Goal: Information Seeking & Learning: Learn about a topic

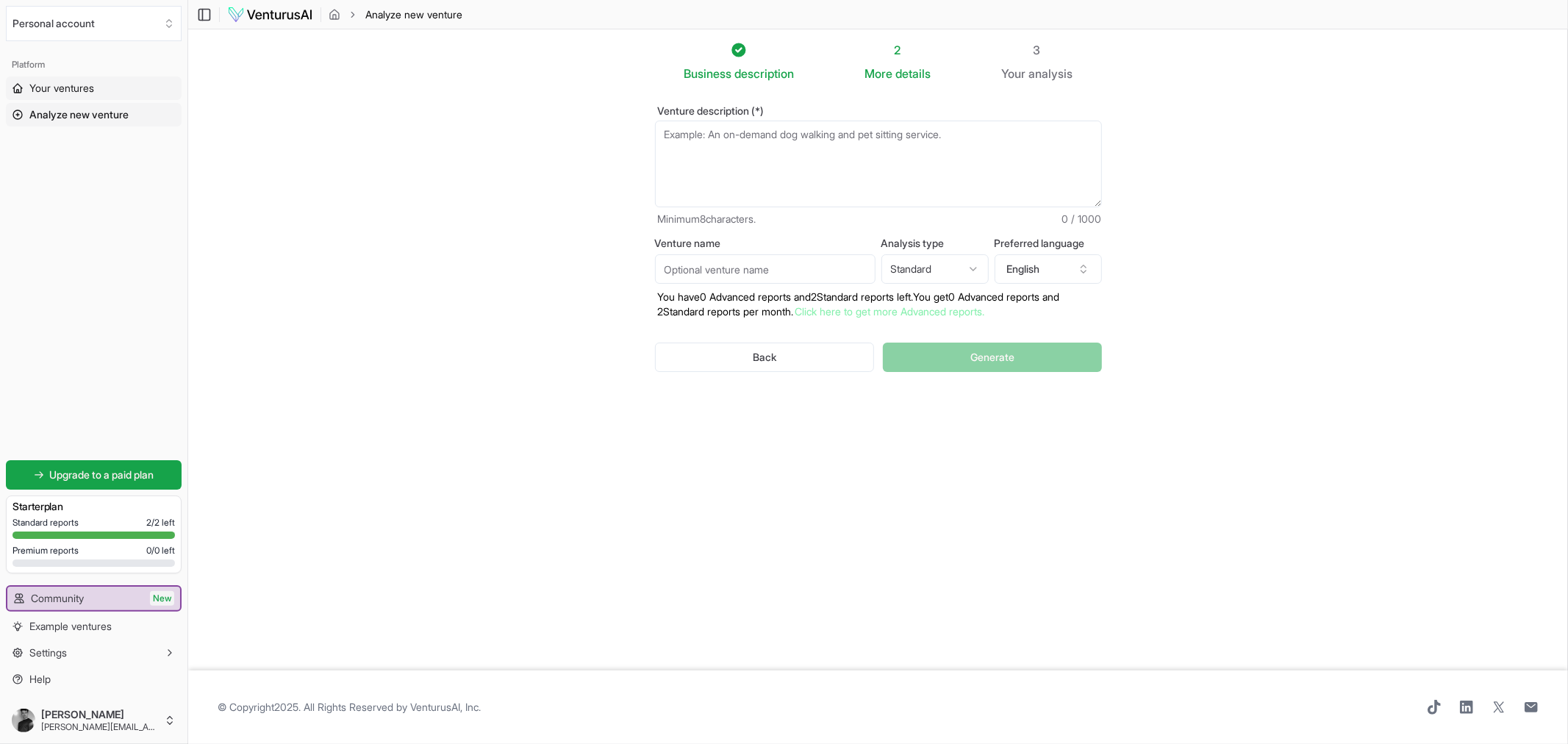
click at [49, 89] on span "Your ventures" at bounding box center [62, 88] width 65 height 15
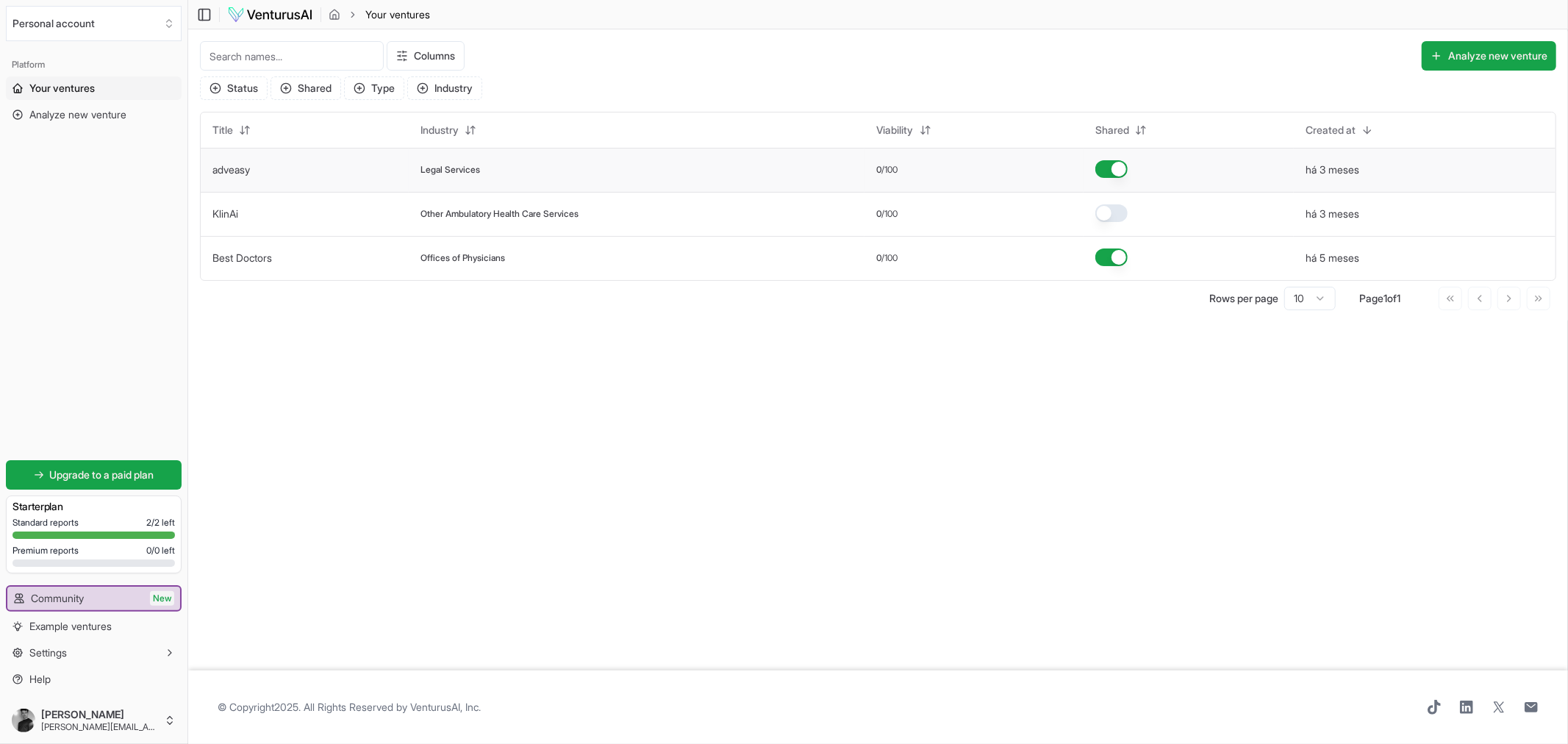
click at [228, 167] on link "adveasy" at bounding box center [231, 169] width 37 height 12
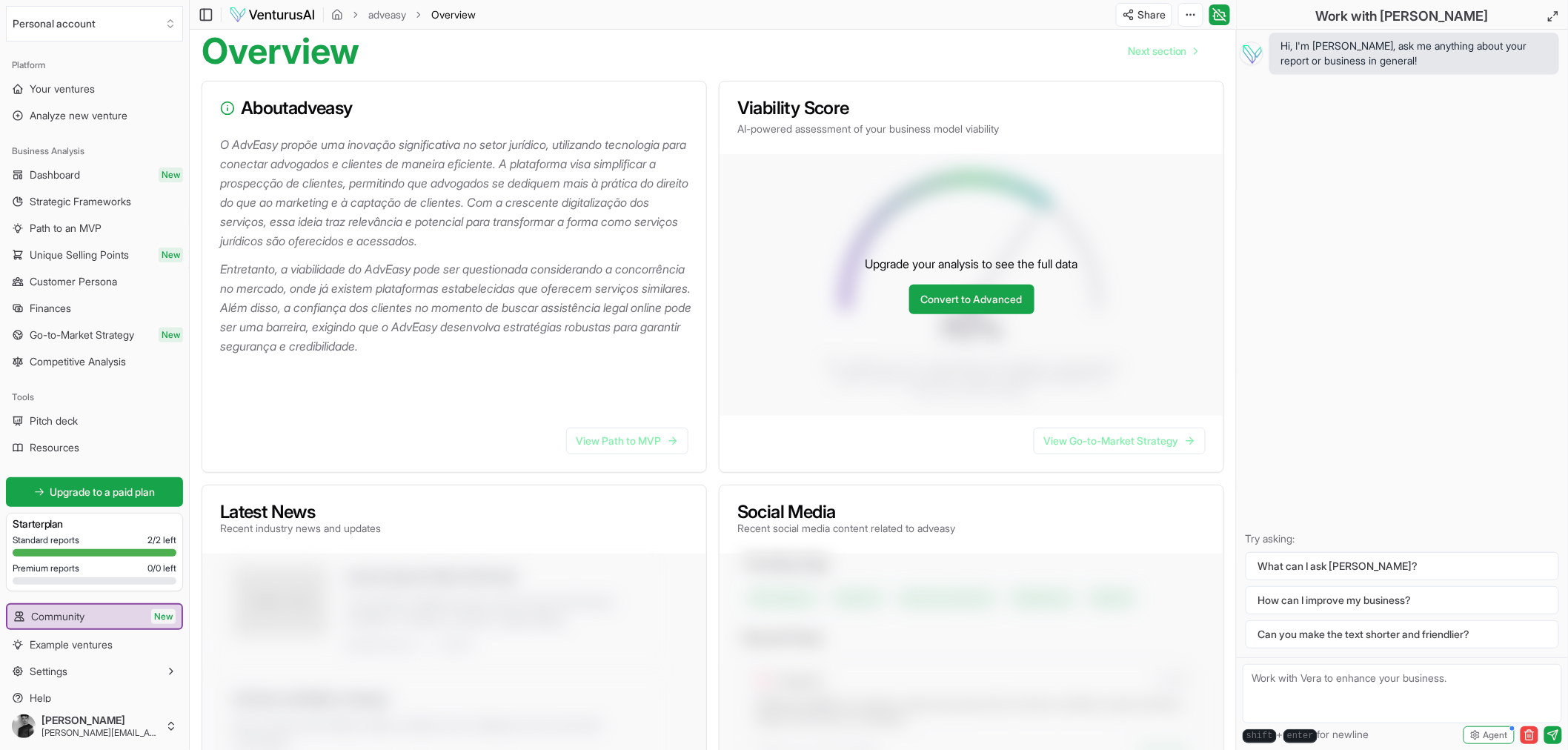
scroll to position [82, 0]
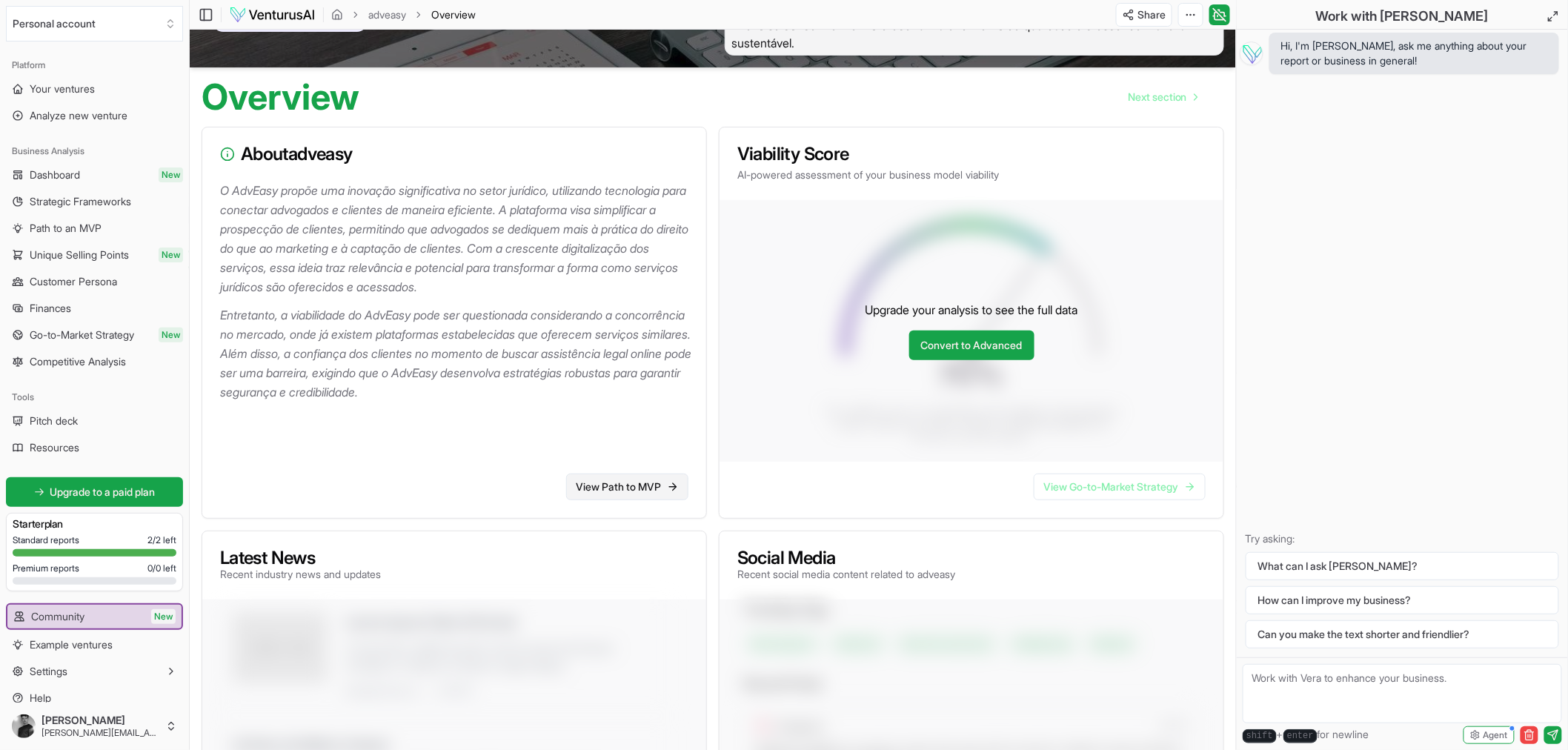
click at [596, 494] on link "View Path to MVP" at bounding box center [627, 487] width 123 height 27
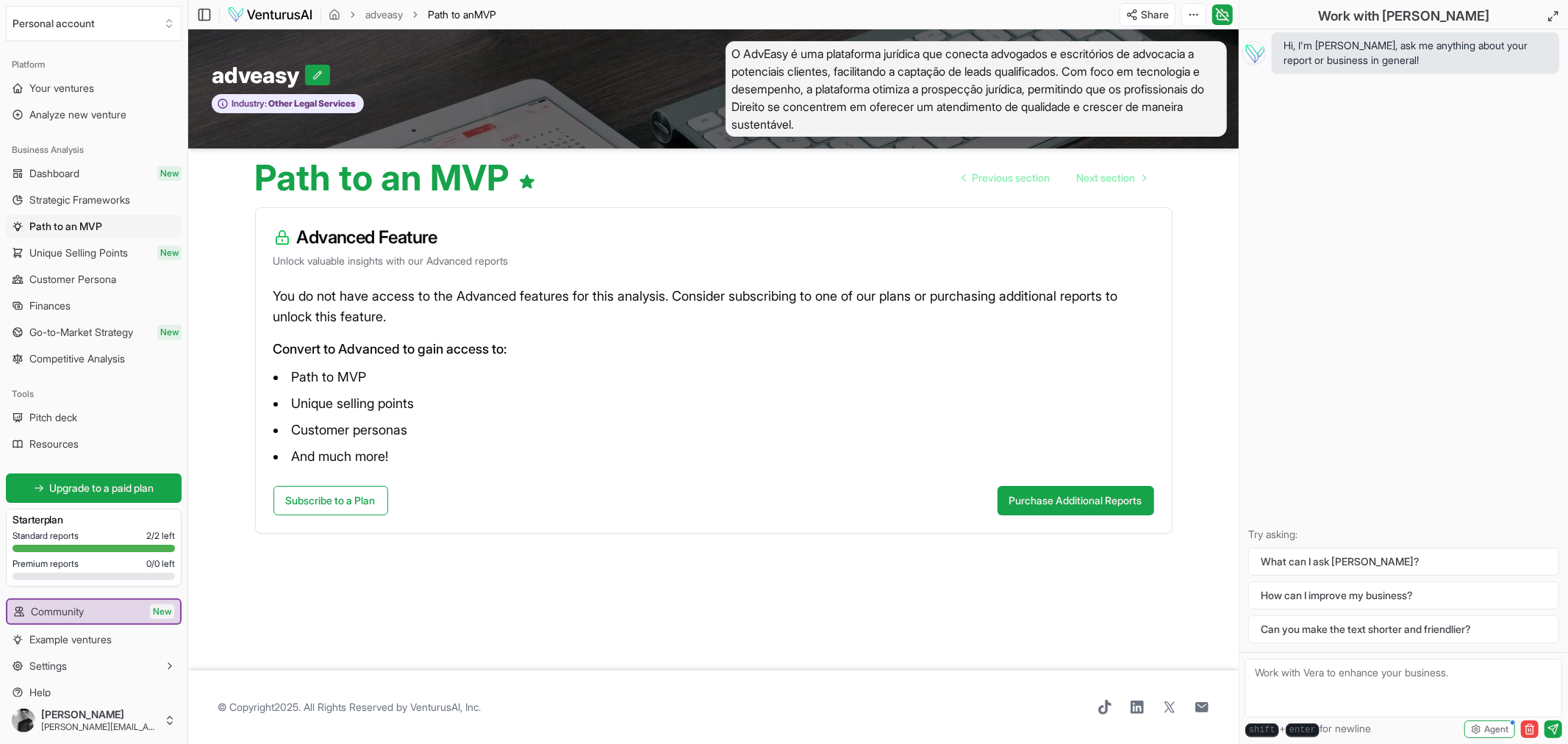
click at [464, 255] on p "Unlock valuable insights with our Advanced reports" at bounding box center [713, 261] width 881 height 15
click at [57, 285] on span "Customer Persona" at bounding box center [72, 280] width 87 height 15
click at [57, 297] on link "Finances" at bounding box center [93, 306] width 176 height 23
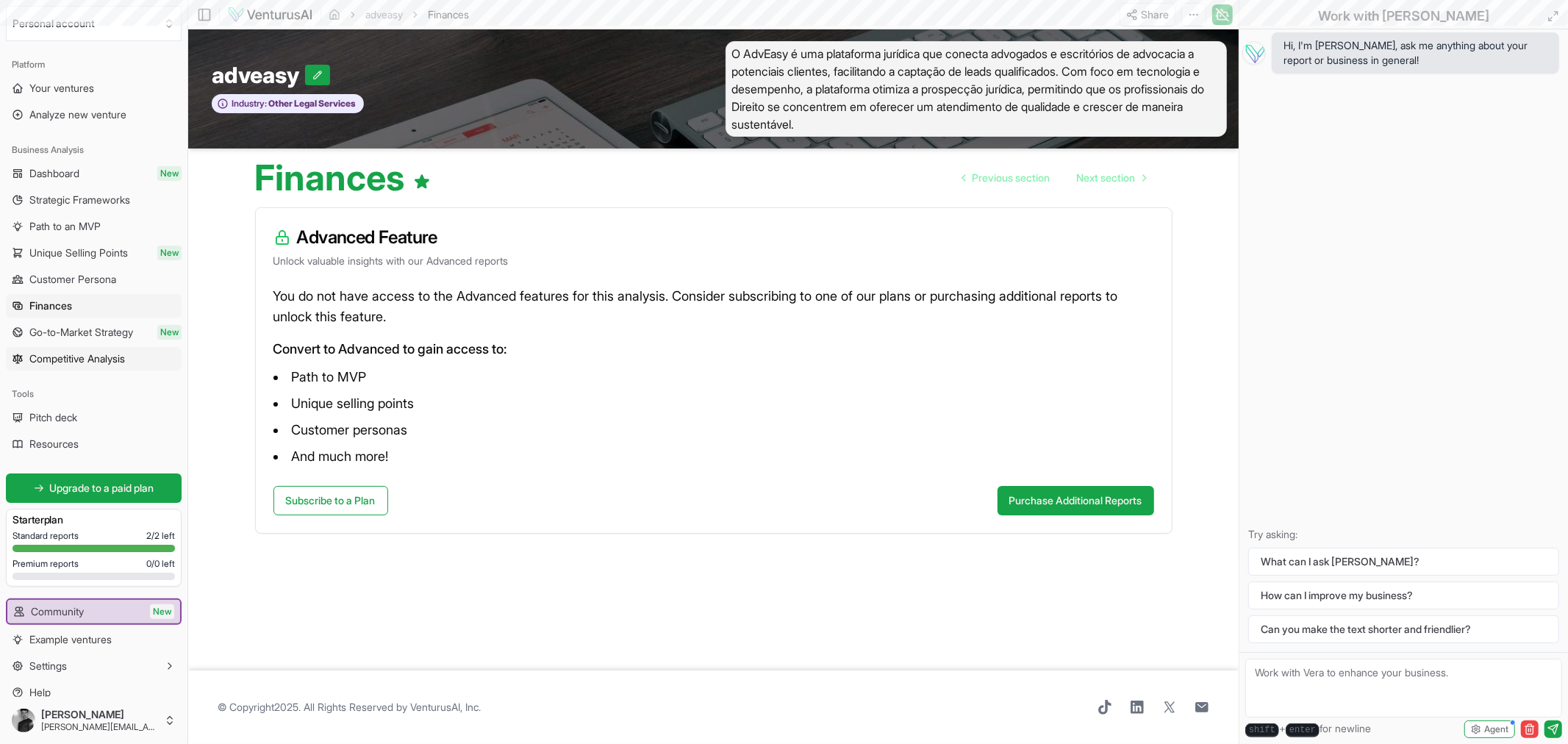
click at [57, 357] on span "Competitive Analysis" at bounding box center [77, 359] width 96 height 15
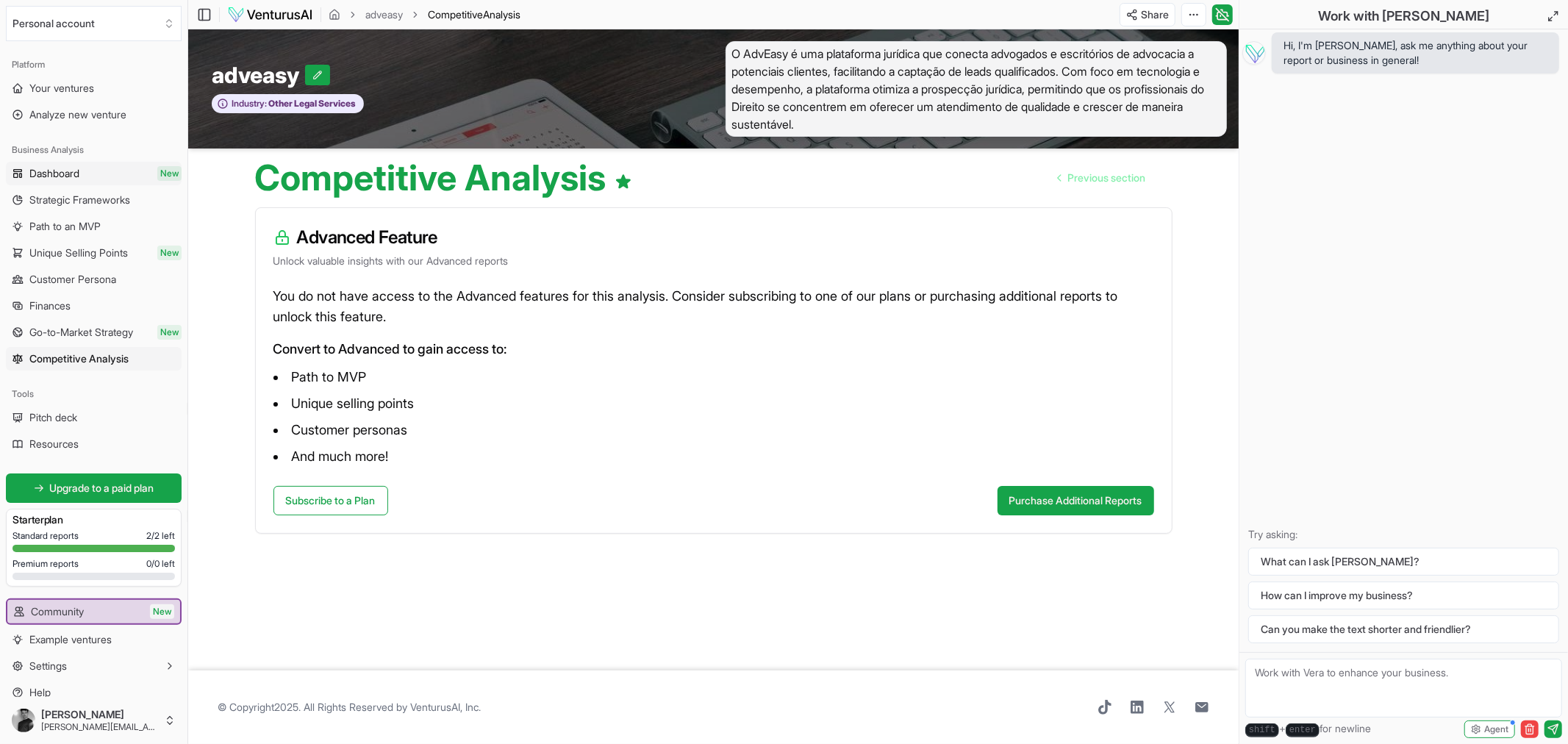
click at [52, 166] on span "Dashboard" at bounding box center [54, 173] width 50 height 15
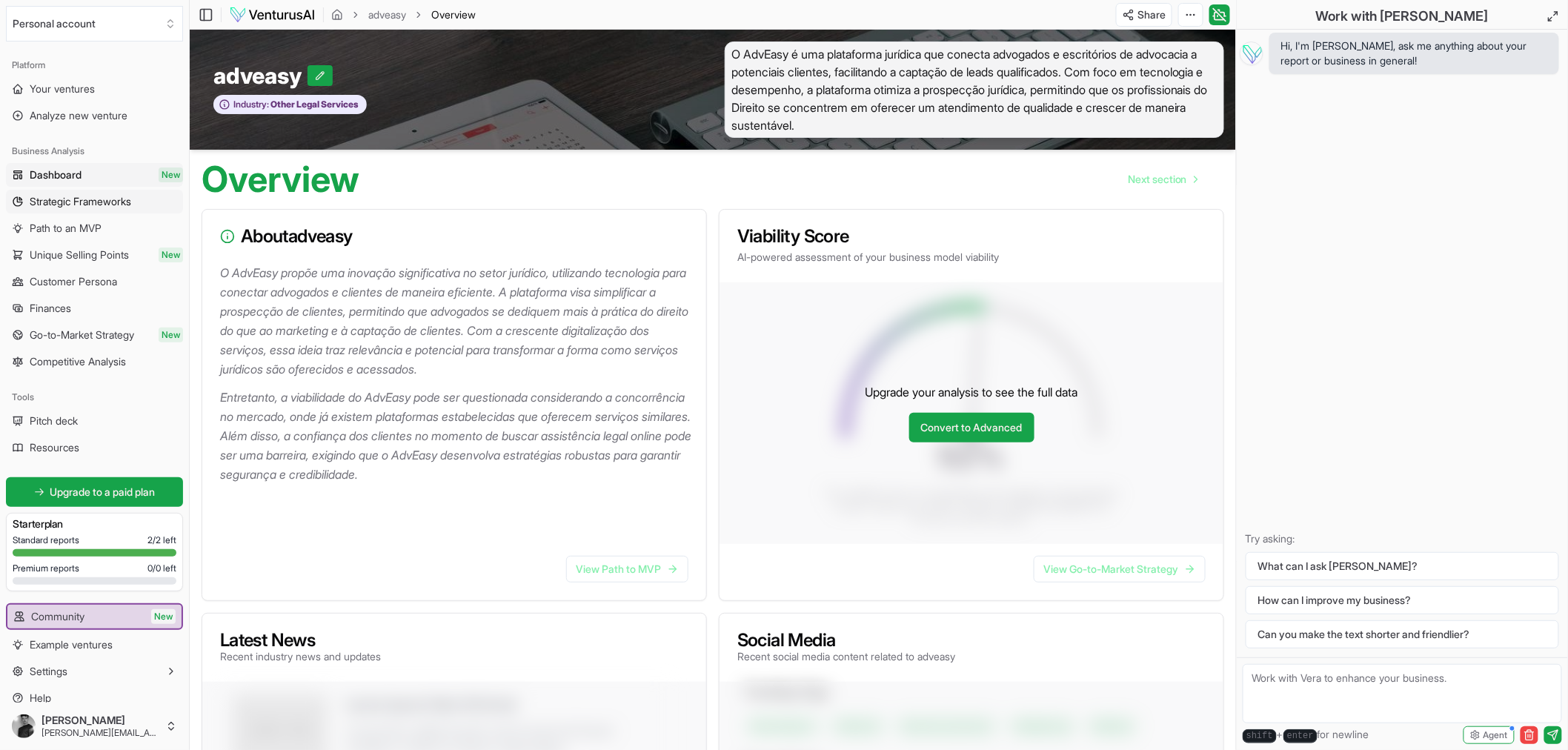
click at [54, 206] on span "Strategic Frameworks" at bounding box center [80, 202] width 102 height 15
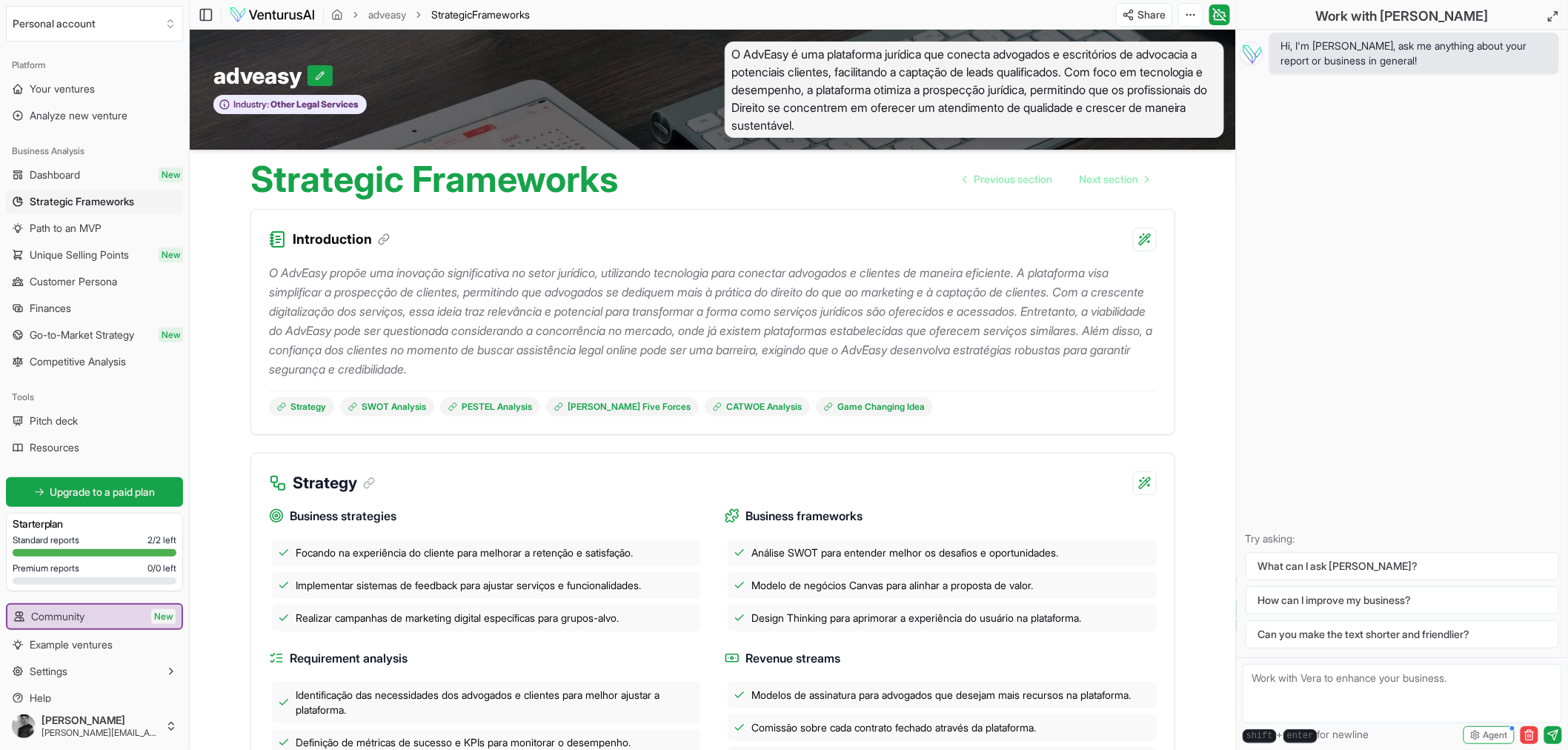
click at [296, 325] on p "O AdvEasy propõe uma inovação significativa no setor jurídico, utilizando tecno…" at bounding box center [712, 321] width 888 height 116
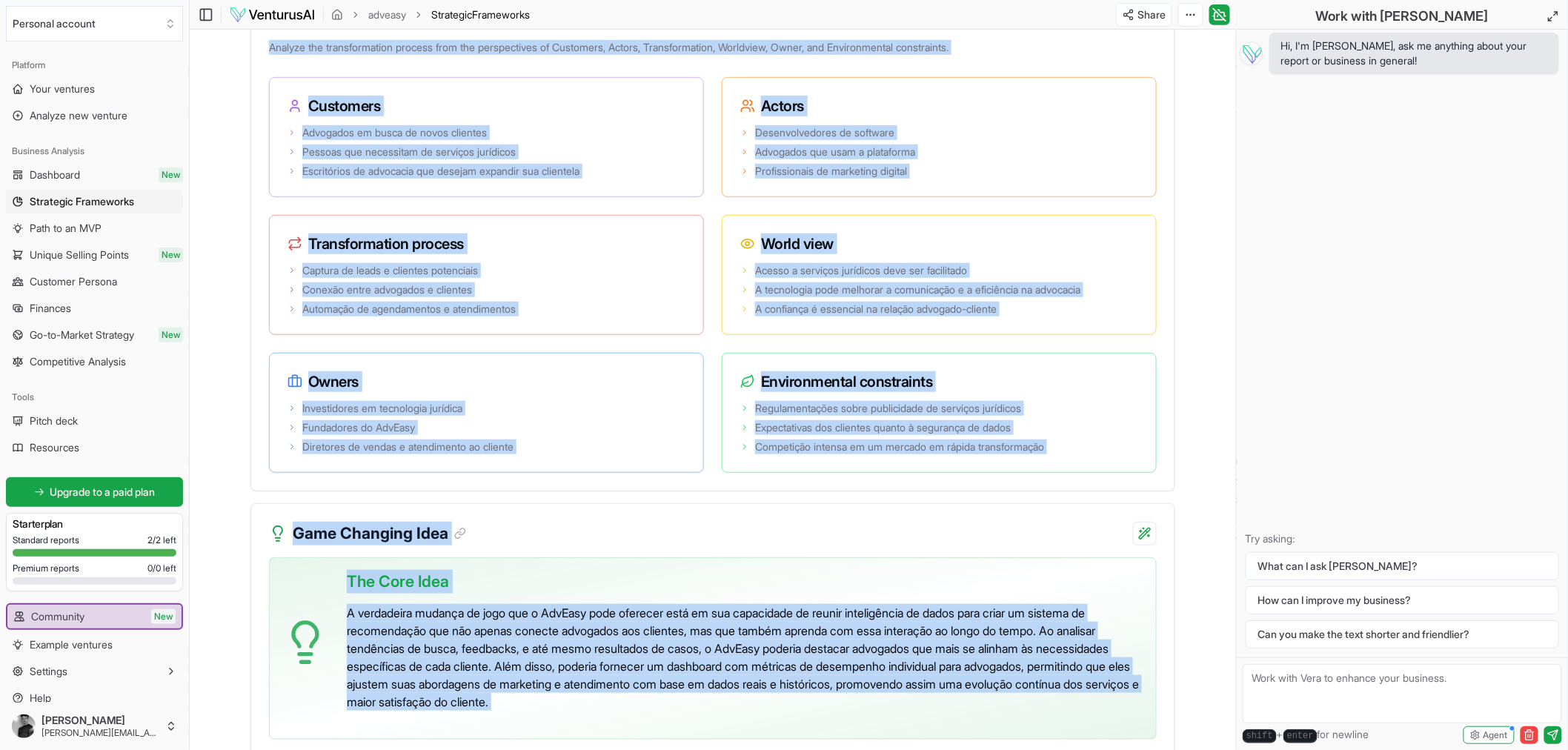
scroll to position [2792, 0]
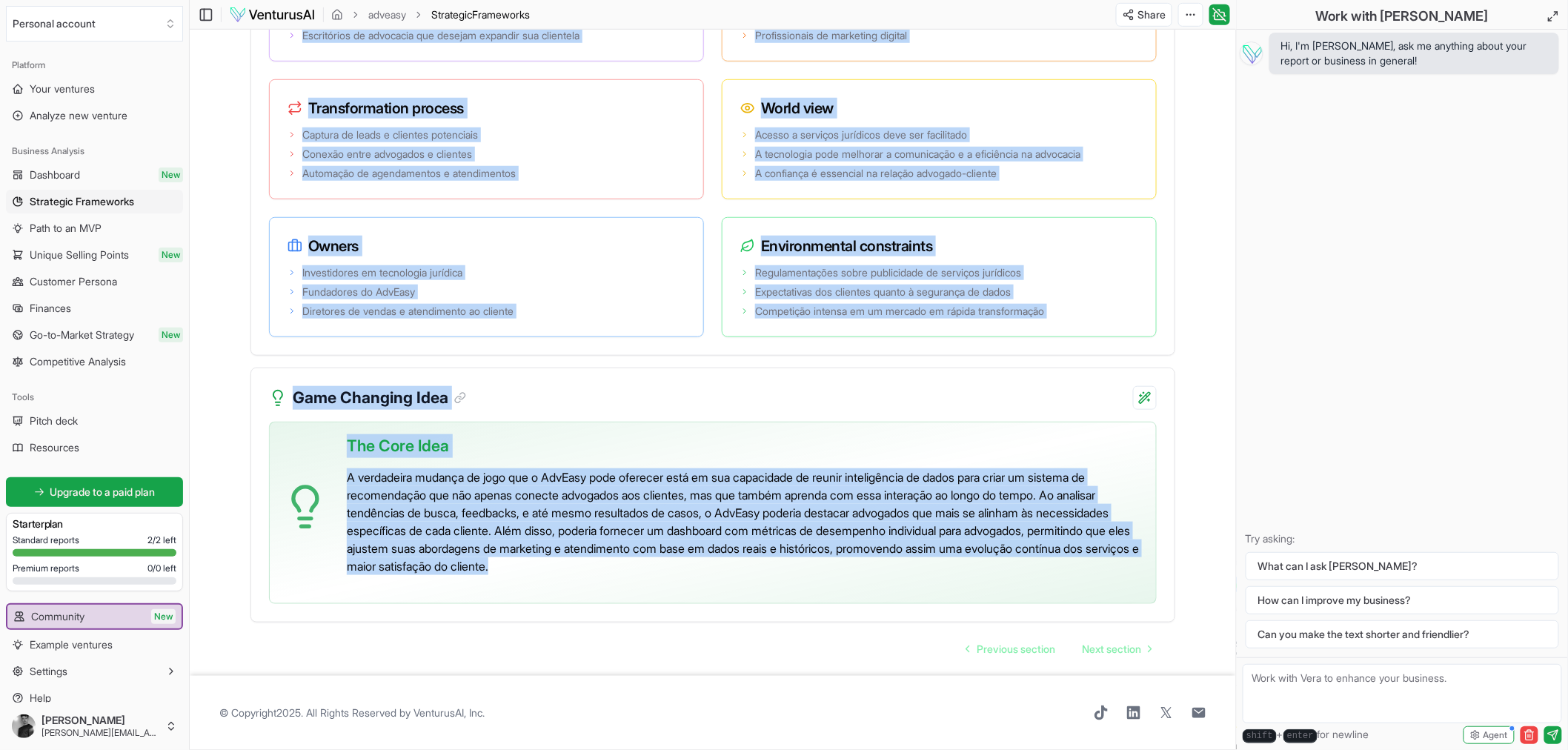
drag, startPoint x: 258, startPoint y: 263, endPoint x: 810, endPoint y: 574, distance: 633.6
copy div "L IpsUmdo sitame con adipisci elitseddoeius te incid utlabore, etdolorema aliqu…"
